Goal: Task Accomplishment & Management: Use online tool/utility

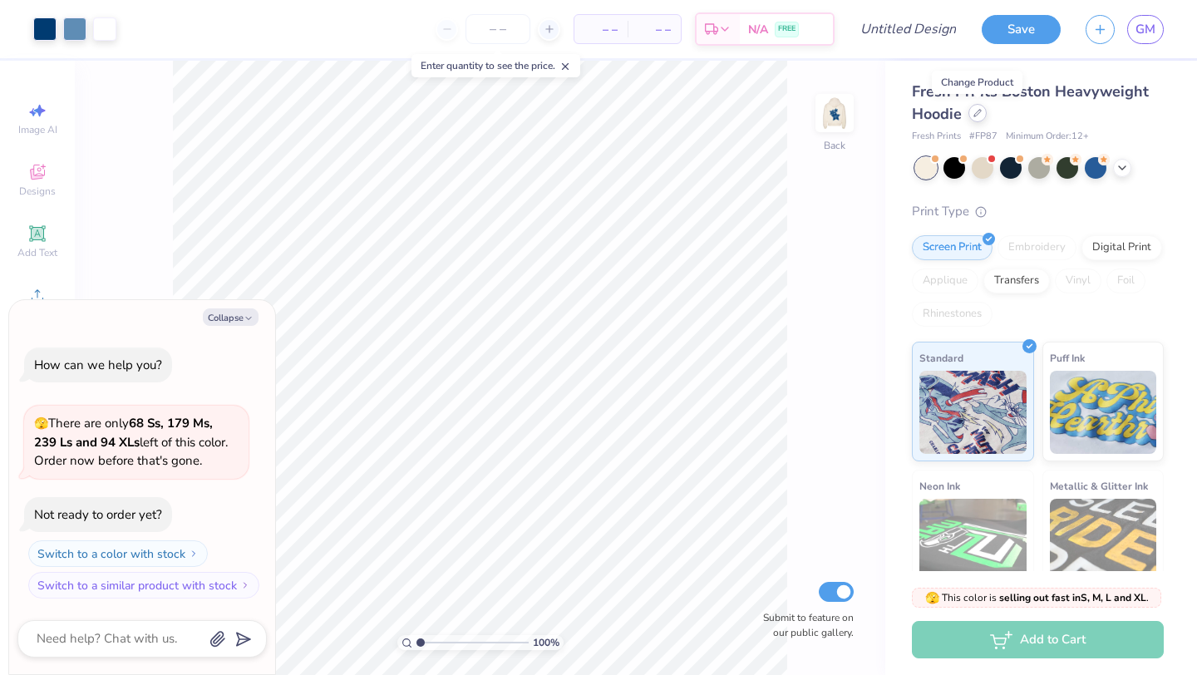
click at [979, 114] on icon at bounding box center [977, 113] width 8 height 8
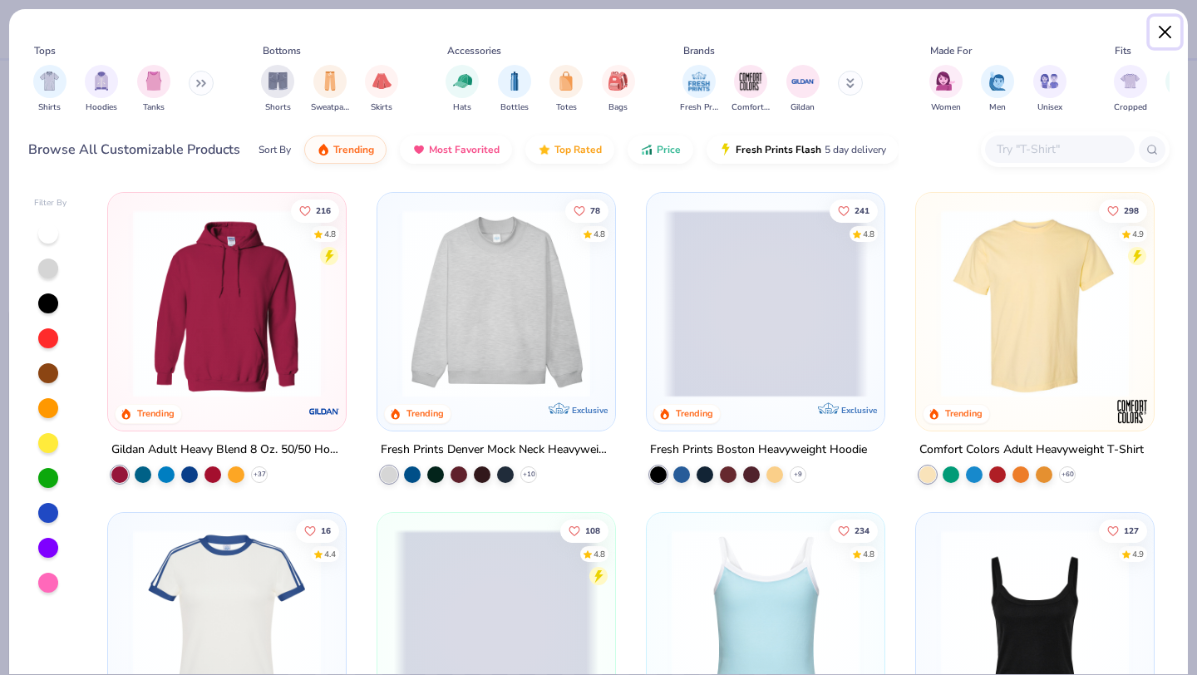
click at [1164, 20] on button "Close" at bounding box center [1165, 33] width 32 height 32
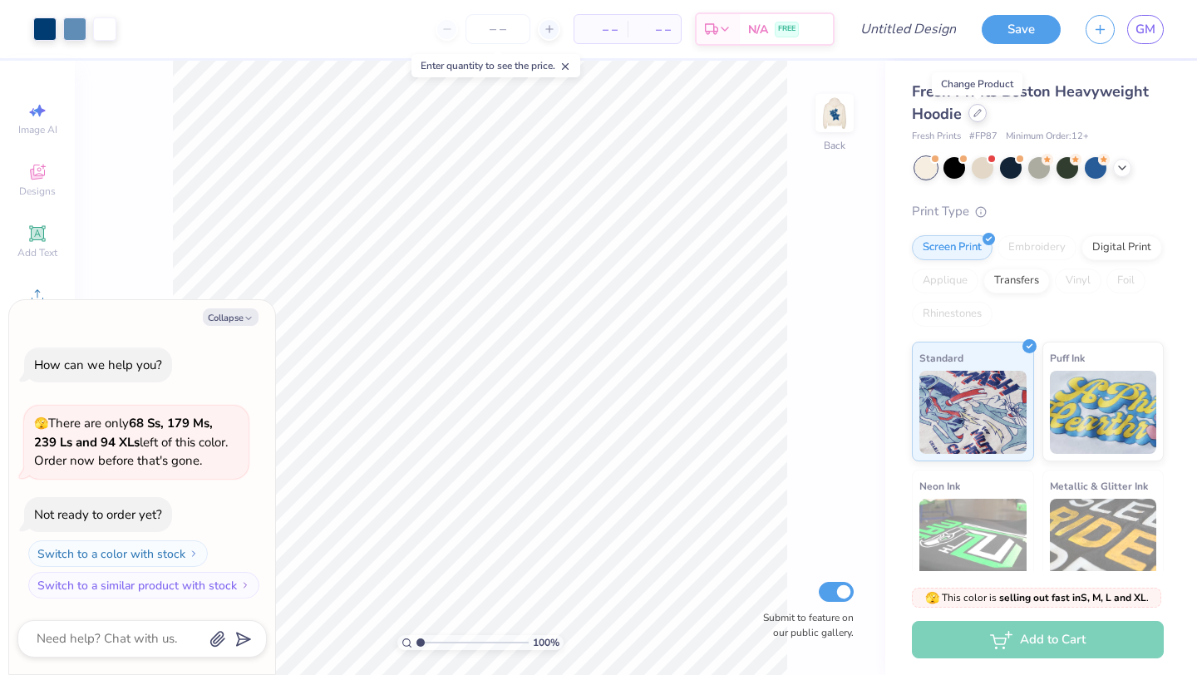
click at [979, 115] on icon at bounding box center [977, 113] width 8 height 8
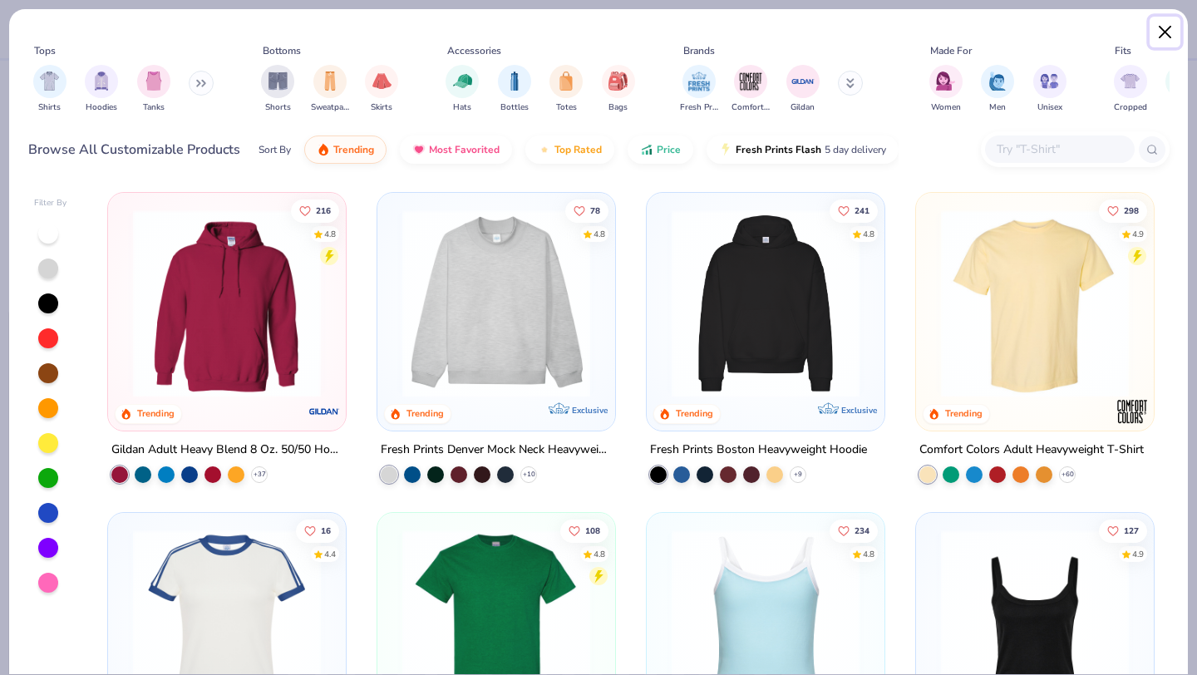
drag, startPoint x: 1164, startPoint y: 26, endPoint x: 986, endPoint y: 312, distance: 337.4
click at [986, 312] on div "Tops Shirts Hoodies Tanks Bottoms Shorts Sweatpants Skirts Accessories Hats Bot…" at bounding box center [598, 341] width 1180 height 666
click at [1005, 303] on div at bounding box center [1034, 303] width 612 height 188
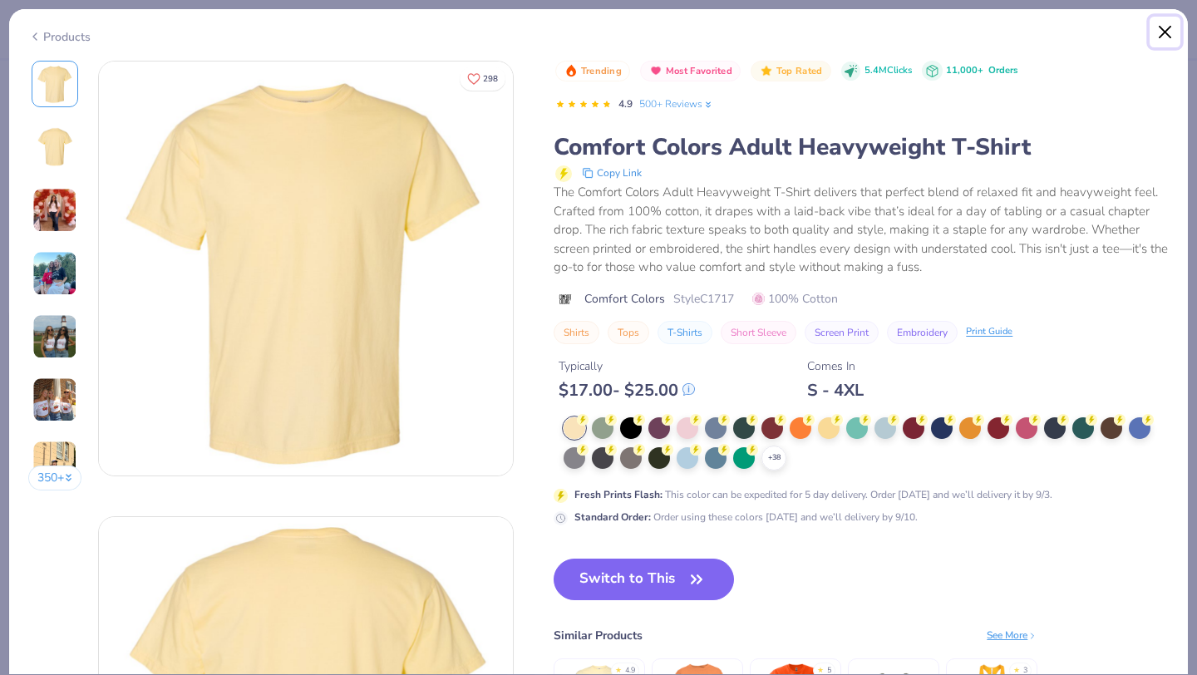
click at [1173, 37] on button "Close" at bounding box center [1165, 33] width 32 height 32
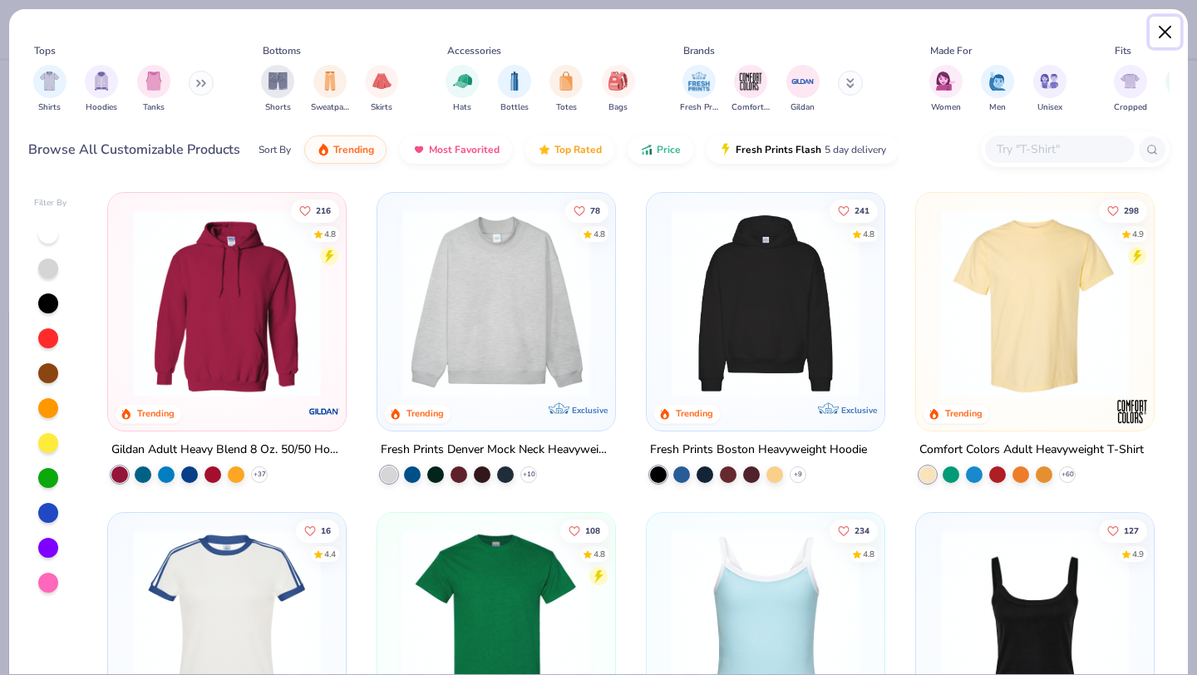
click at [1161, 35] on button "Close" at bounding box center [1165, 33] width 32 height 32
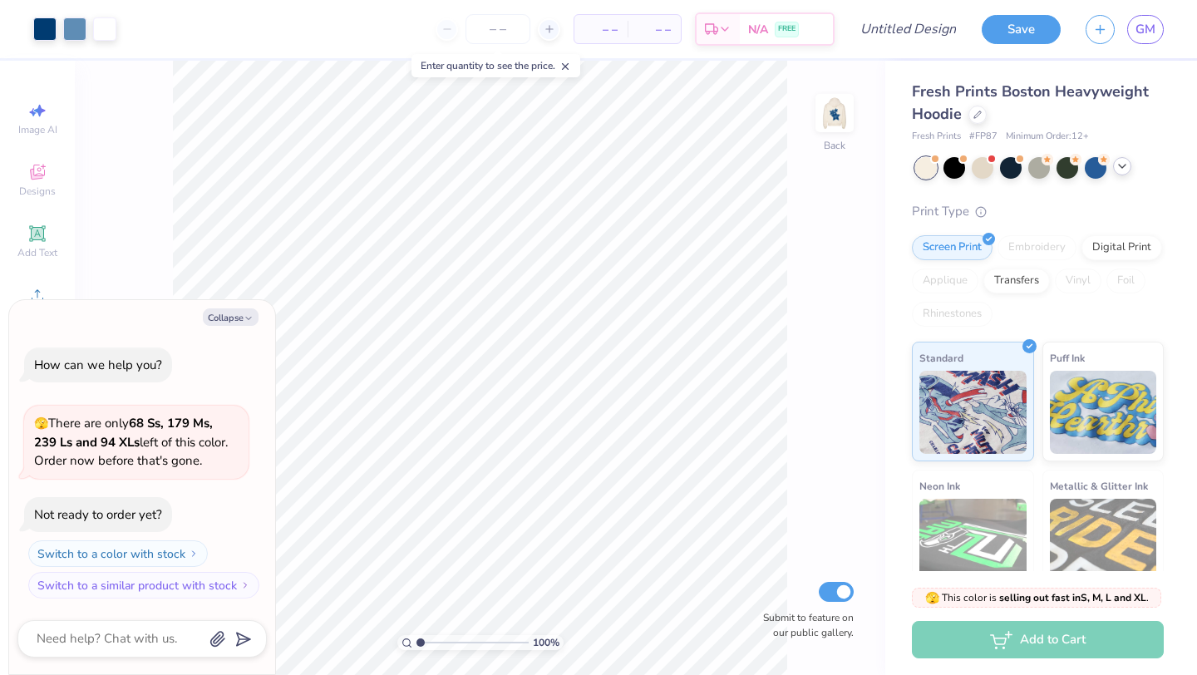
click at [1113, 165] on div at bounding box center [1122, 166] width 18 height 18
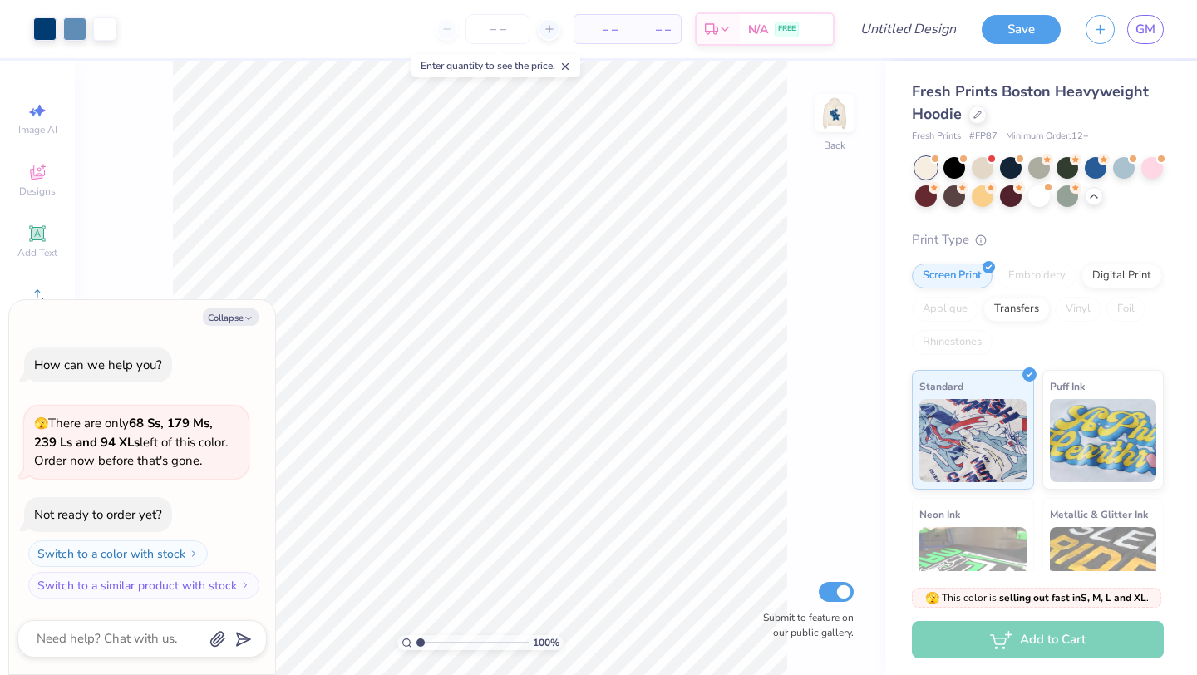
click at [981, 126] on div "Fresh Prints Boston Heavyweight Hoodie Fresh Prints # FP87 Minimum Order: 12 +" at bounding box center [1038, 112] width 252 height 63
click at [976, 118] on div at bounding box center [977, 113] width 18 height 18
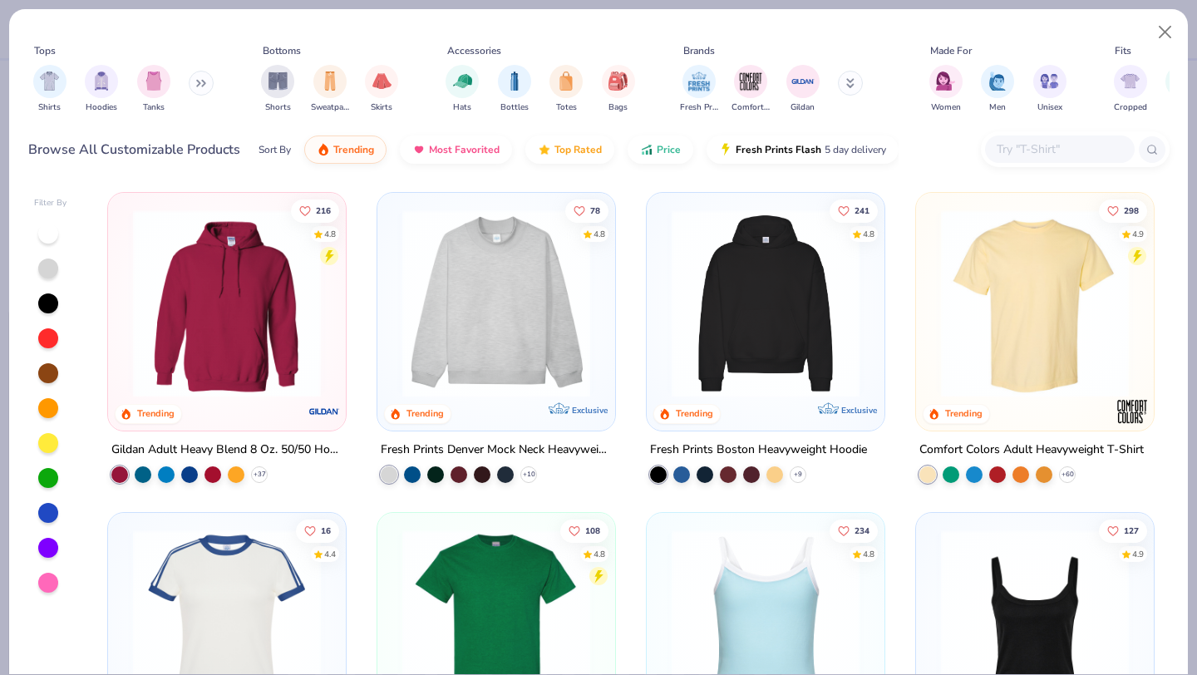
click at [1085, 274] on img at bounding box center [1034, 303] width 204 height 188
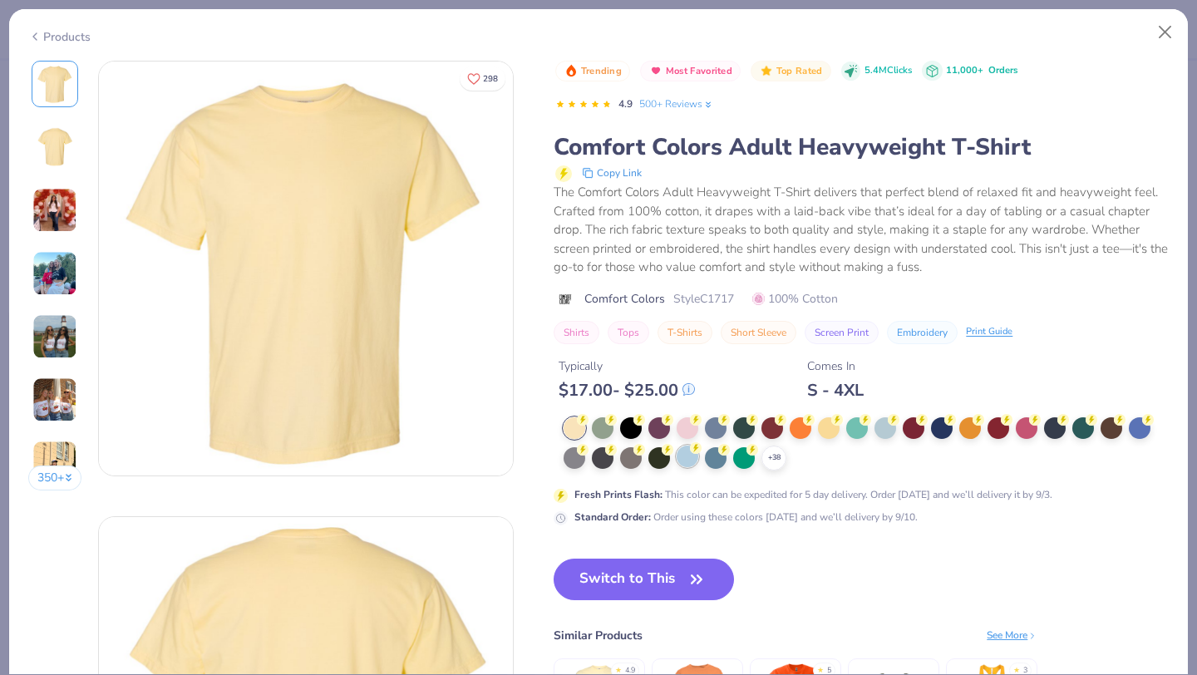
click at [686, 455] on div at bounding box center [687, 456] width 22 height 22
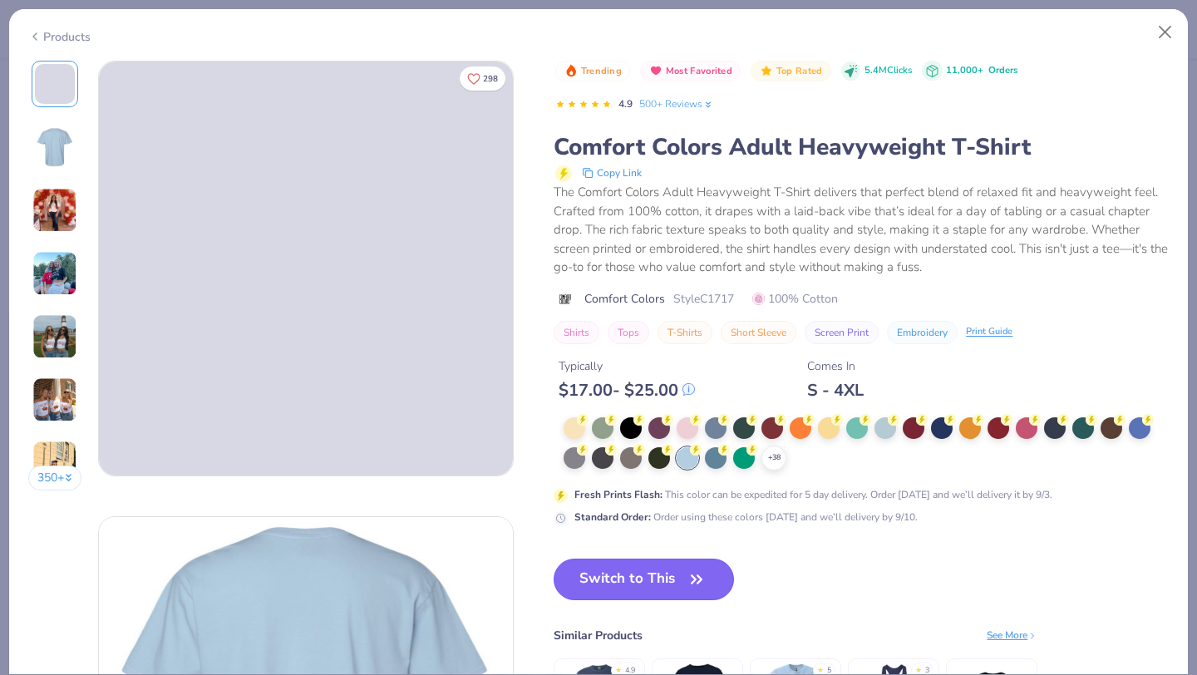
click at [651, 587] on button "Switch to This" at bounding box center [643, 579] width 180 height 42
click at [662, 571] on button "Switch to This" at bounding box center [643, 579] width 180 height 42
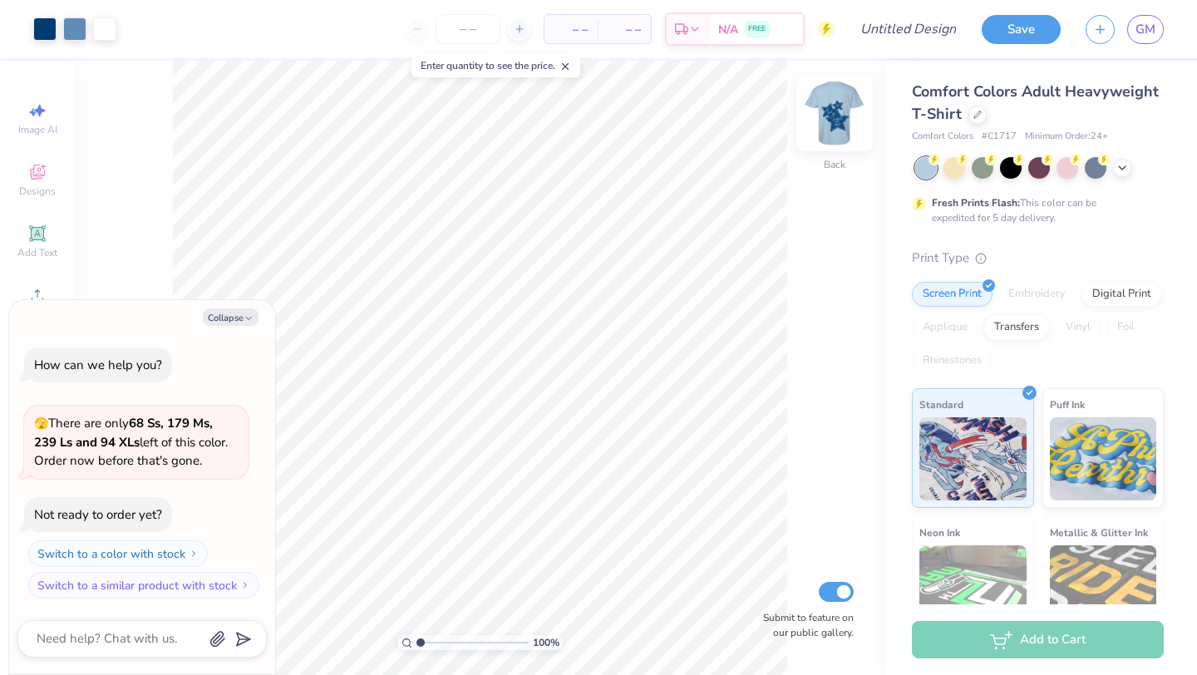
click at [821, 115] on img at bounding box center [834, 113] width 66 height 66
click at [842, 99] on img at bounding box center [834, 113] width 66 height 66
click at [61, 24] on div at bounding box center [74, 28] width 83 height 23
click at [64, 24] on div at bounding box center [74, 27] width 23 height 23
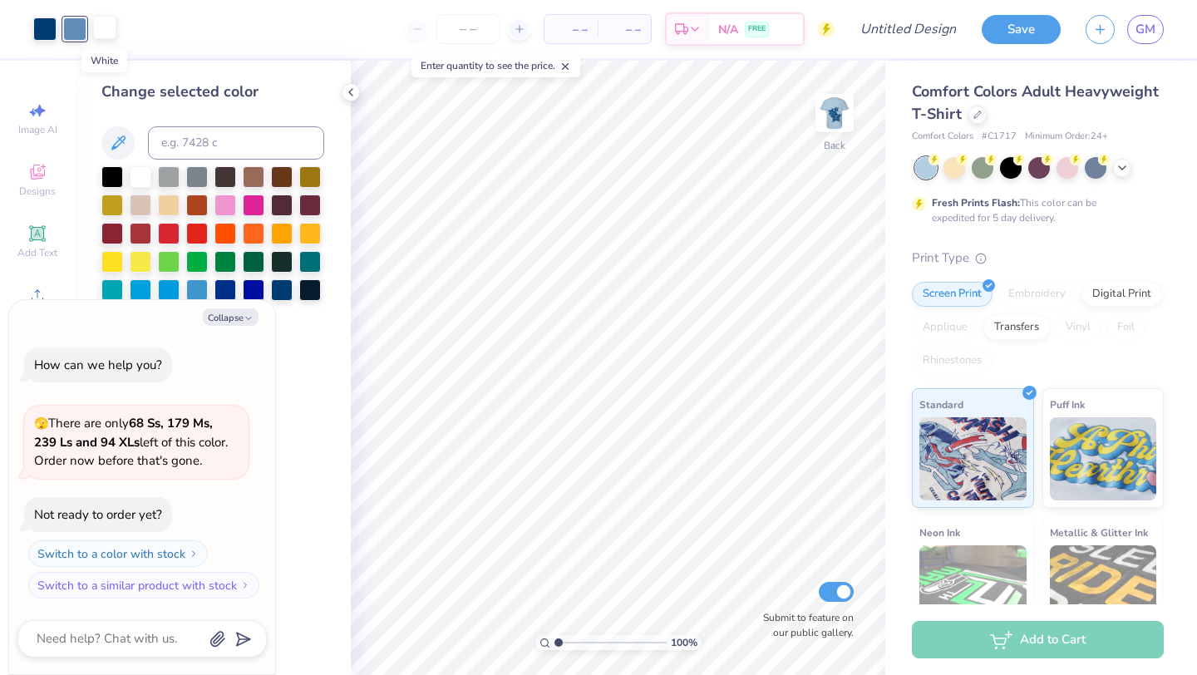
click at [103, 32] on div at bounding box center [104, 27] width 23 height 23
click at [76, 32] on div at bounding box center [74, 27] width 23 height 23
click at [125, 134] on icon at bounding box center [118, 143] width 20 height 20
click at [106, 142] on button at bounding box center [117, 142] width 33 height 33
type textarea "x"
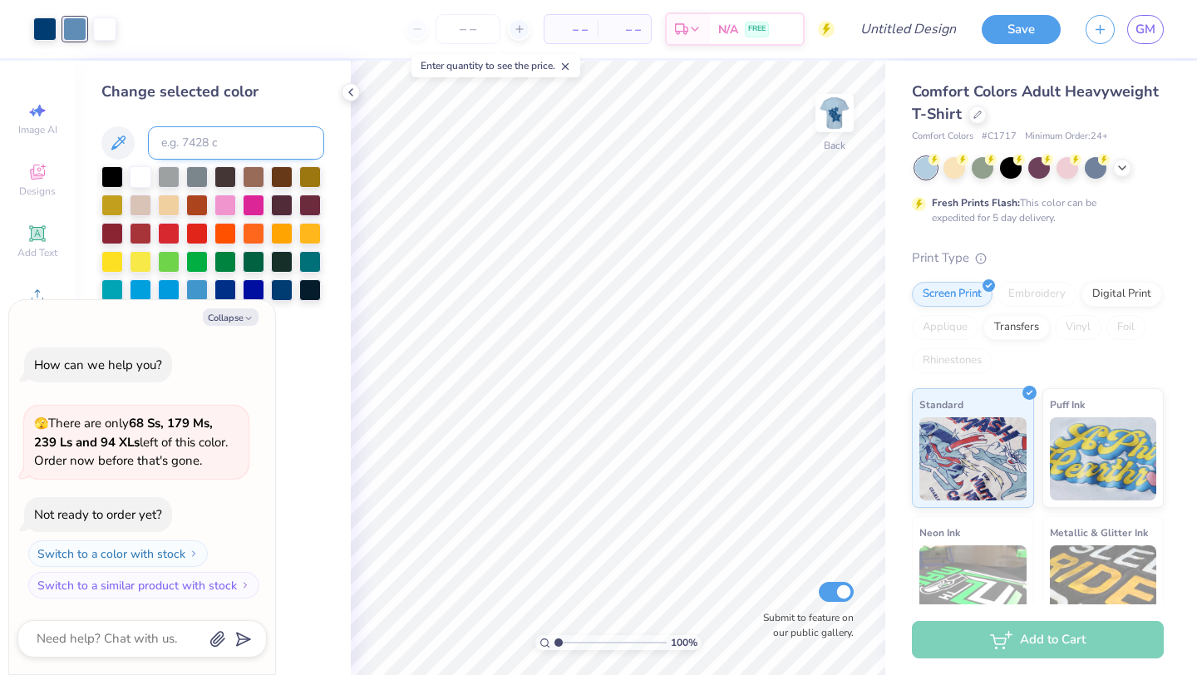
click at [174, 130] on input at bounding box center [236, 142] width 176 height 33
type input "d"
type input "\"
click at [349, 85] on div at bounding box center [351, 92] width 18 height 18
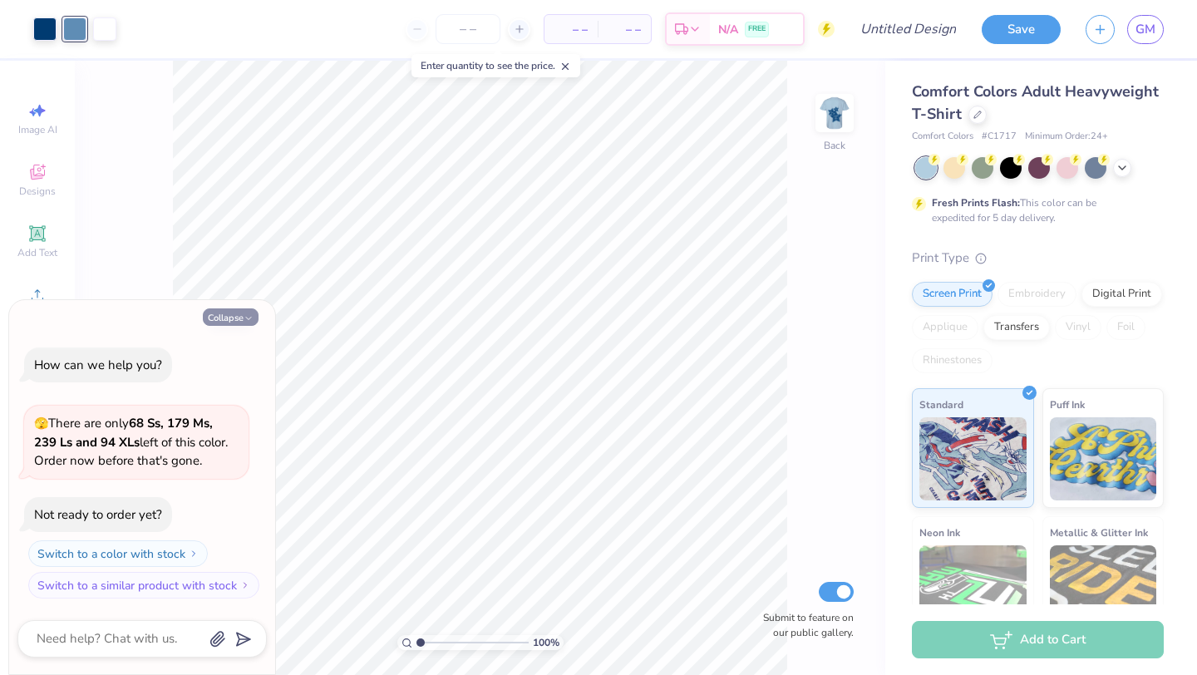
click at [233, 319] on button "Collapse" at bounding box center [231, 316] width 56 height 17
type textarea "x"
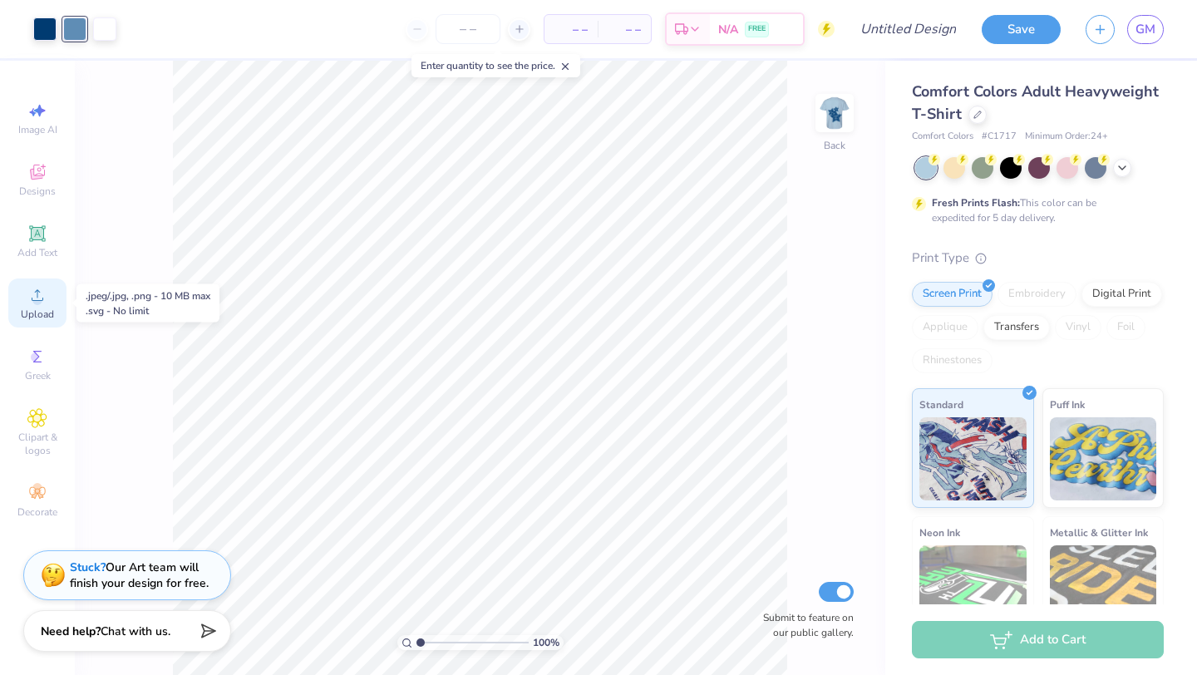
click at [29, 290] on icon at bounding box center [37, 295] width 20 height 20
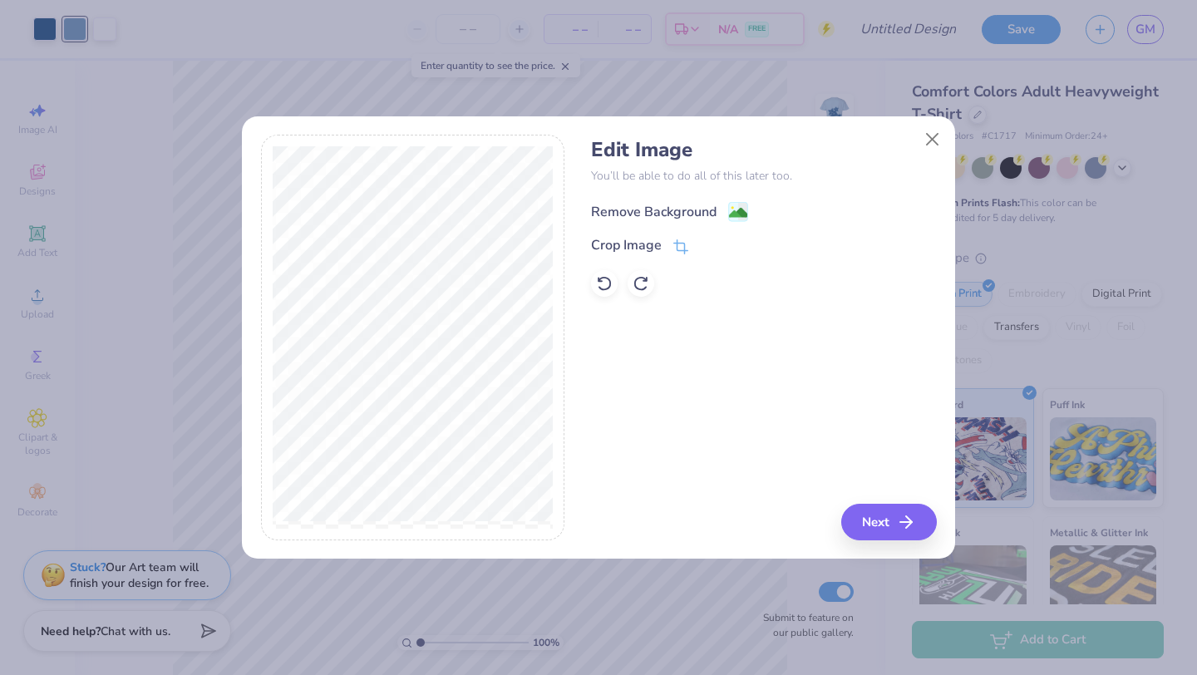
click at [671, 209] on div "Remove Background" at bounding box center [653, 212] width 125 height 20
click at [894, 509] on div "Edit Image You’ll be able to do all of this later too. Remove Background Crop I…" at bounding box center [763, 338] width 345 height 406
click at [924, 156] on h4 "Edit Image" at bounding box center [763, 150] width 345 height 24
click at [924, 140] on button "Close" at bounding box center [933, 139] width 32 height 32
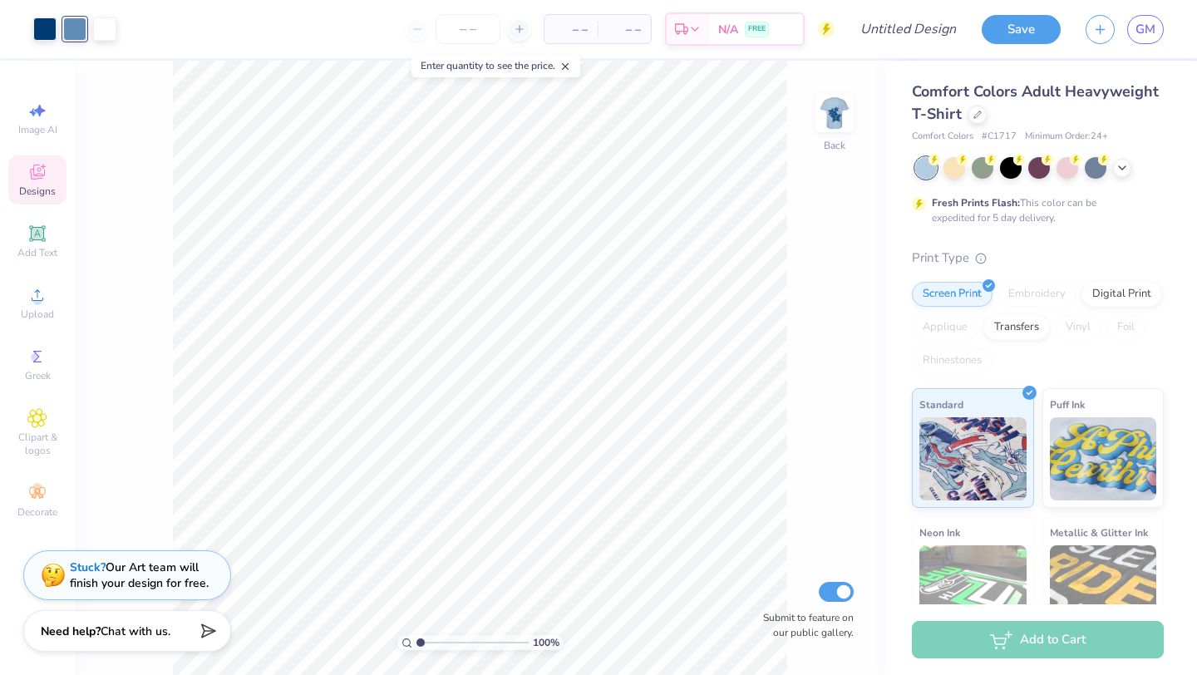
click at [44, 171] on icon at bounding box center [37, 172] width 15 height 15
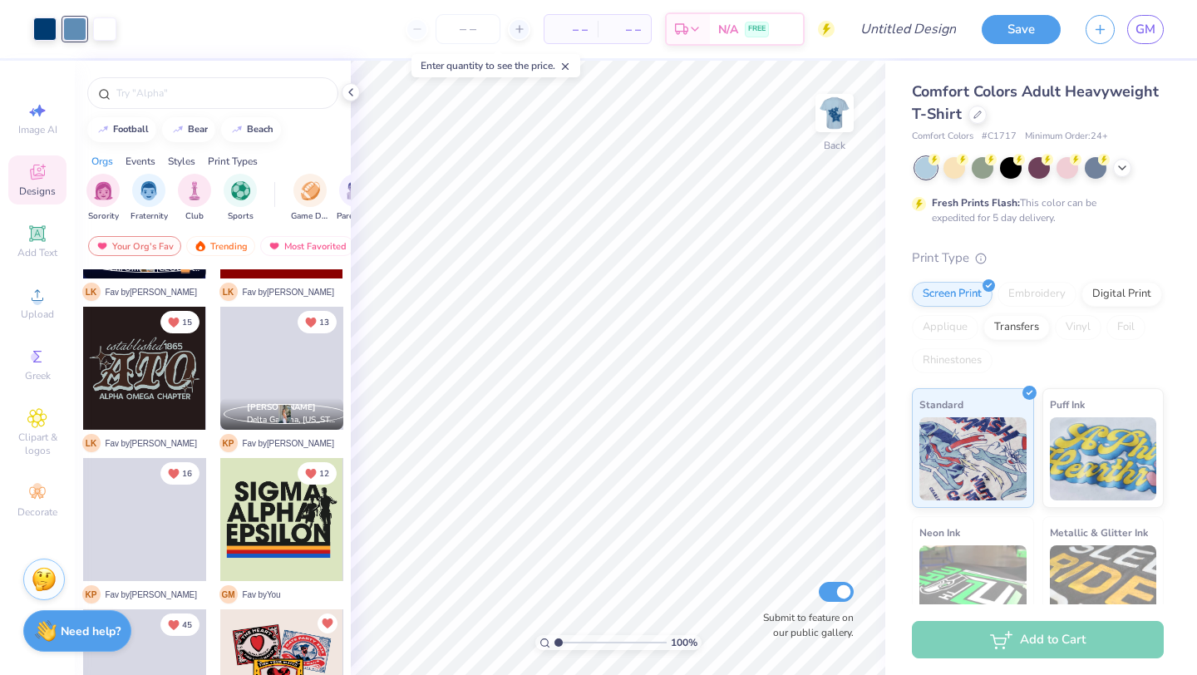
scroll to position [612, 0]
